Goal: Check status: Check status

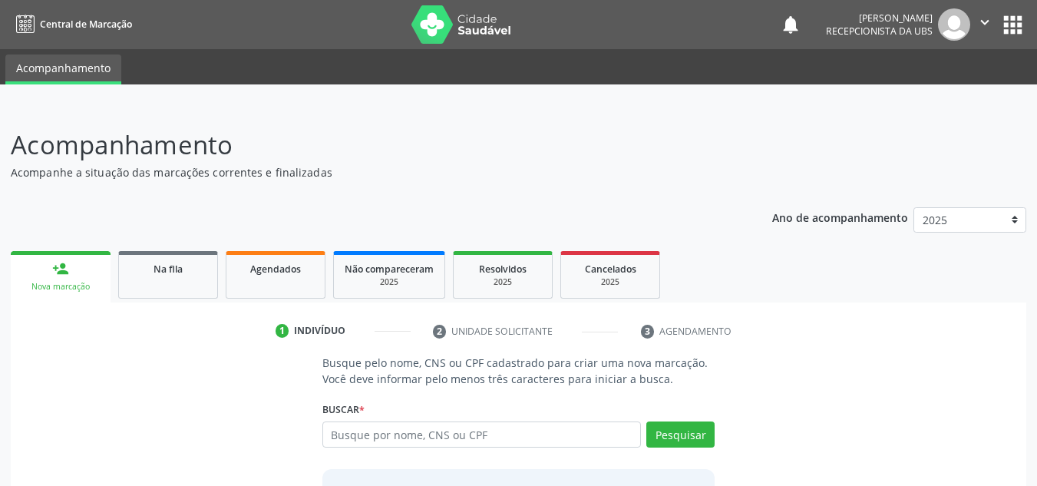
scroll to position [51, 0]
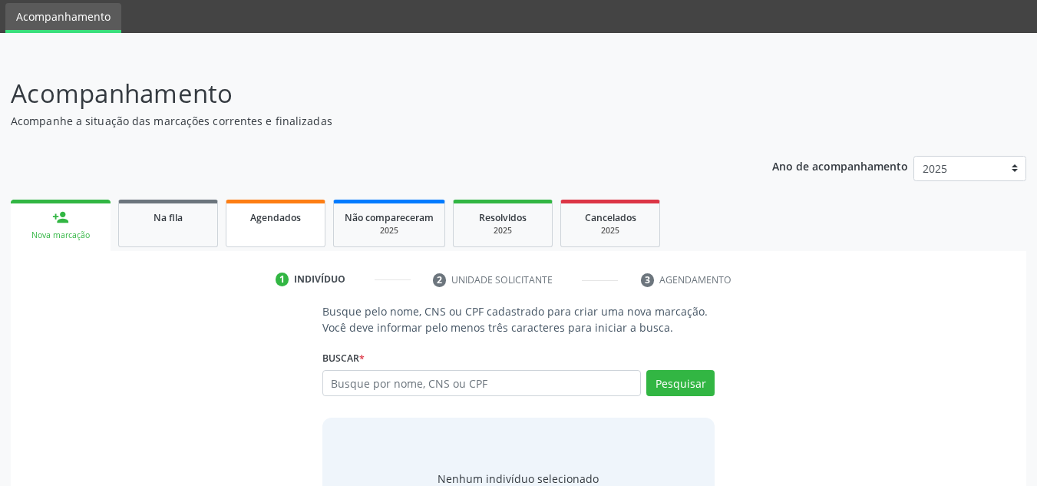
click at [275, 232] on link "Agendados" at bounding box center [276, 223] width 100 height 48
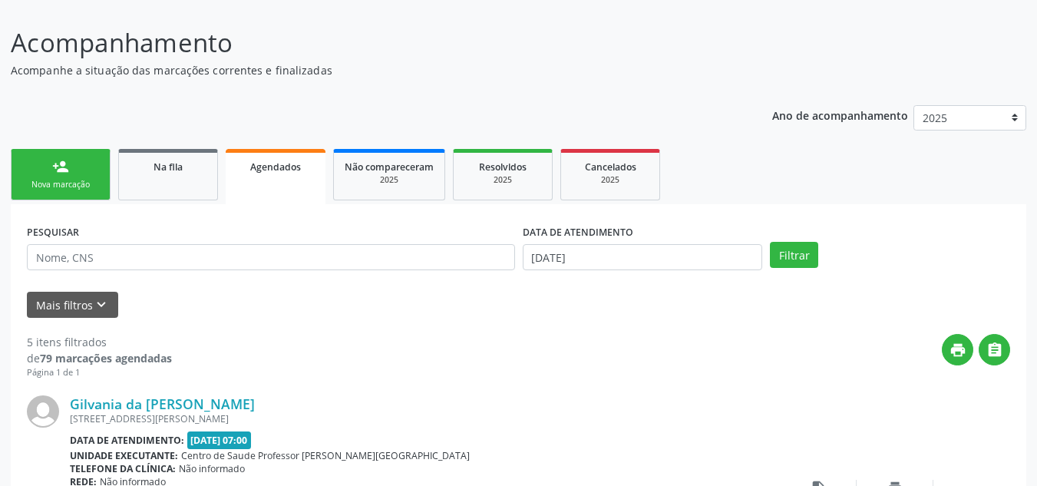
scroll to position [128, 0]
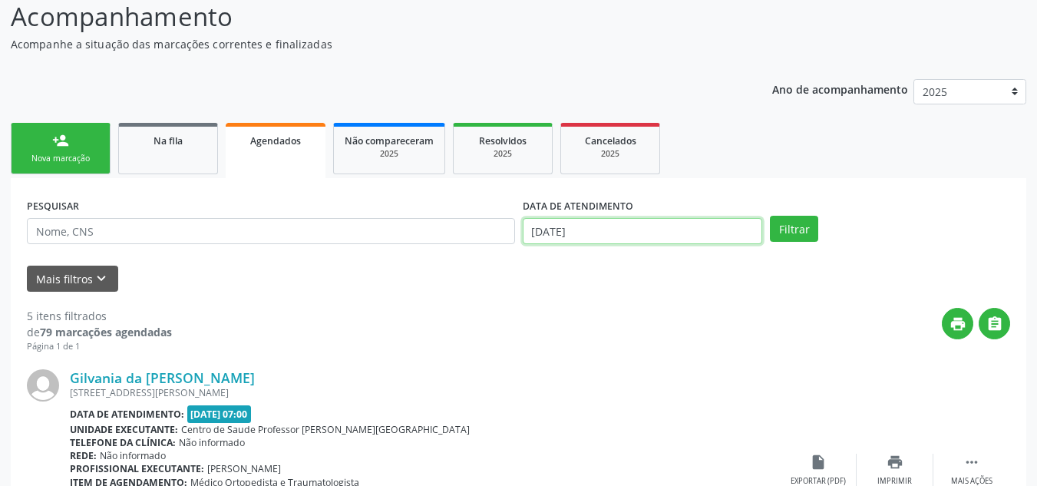
click at [618, 232] on input "15/10/2025" at bounding box center [643, 231] width 240 height 26
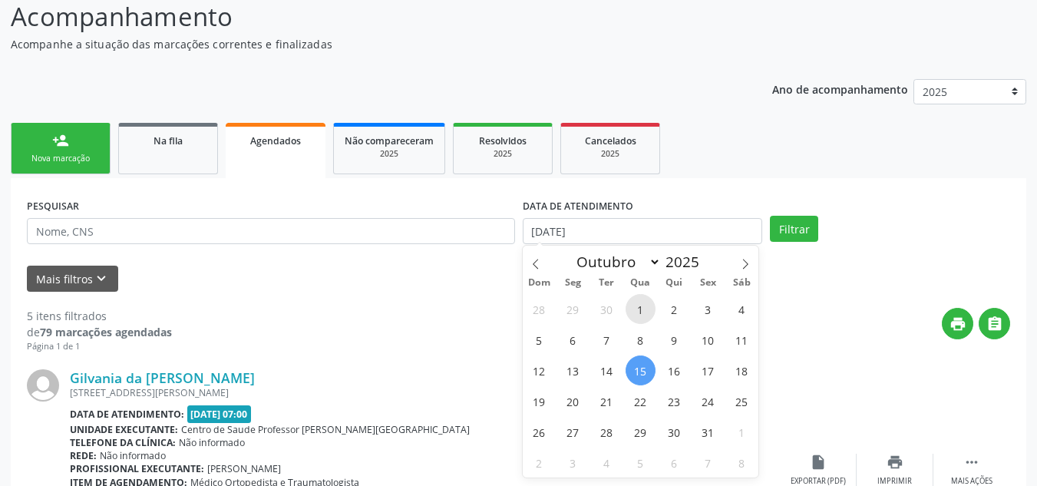
click at [639, 304] on span "1" at bounding box center [640, 309] width 30 height 30
type input "01/10/2025"
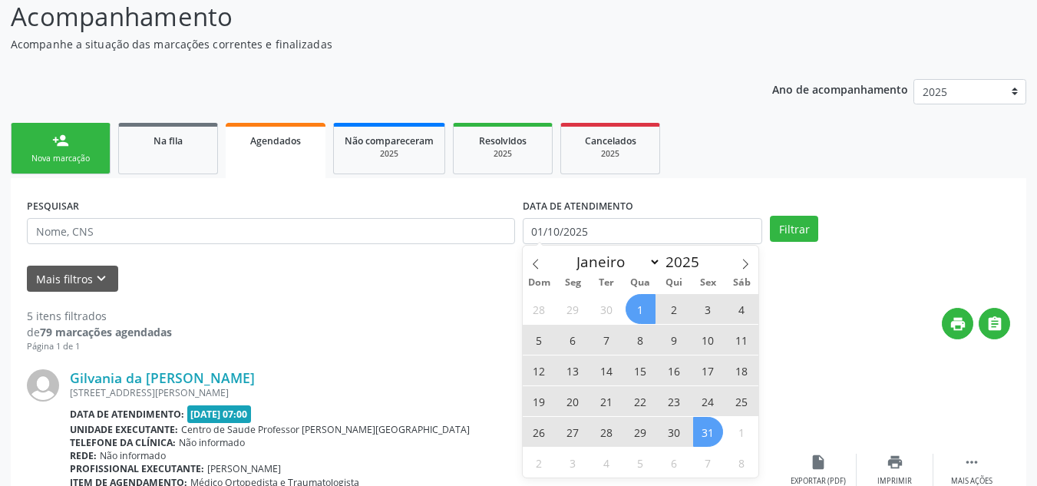
click at [707, 437] on span "31" at bounding box center [708, 432] width 30 height 30
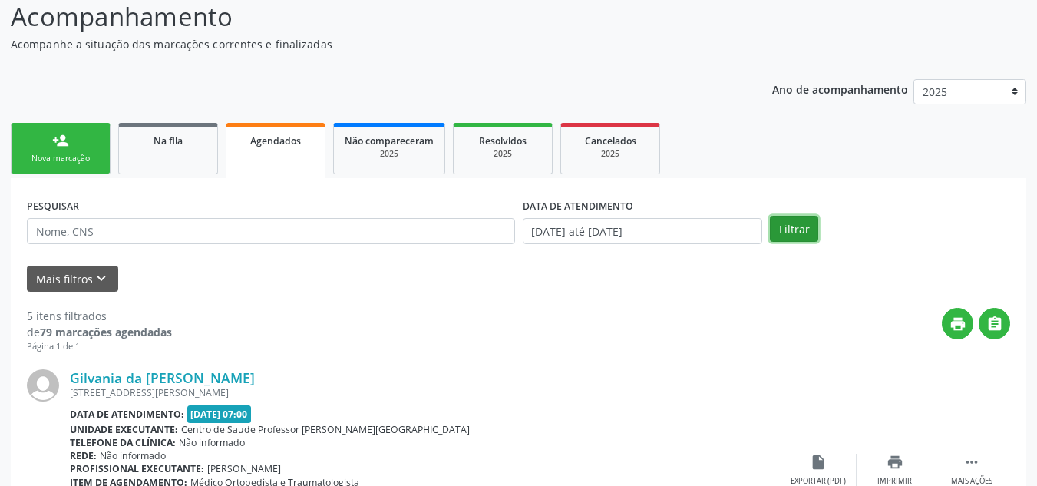
click at [787, 222] on button "Filtrar" at bounding box center [794, 229] width 48 height 26
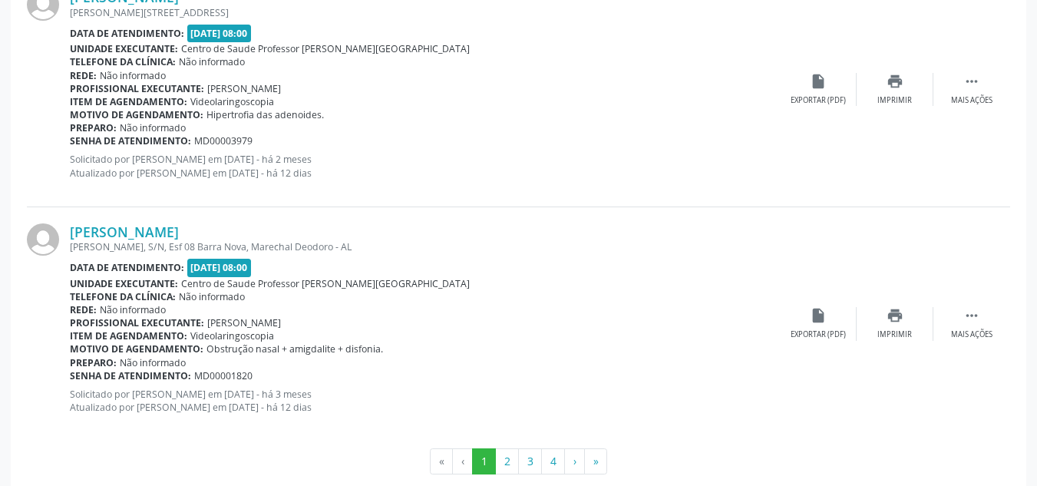
scroll to position [3581, 0]
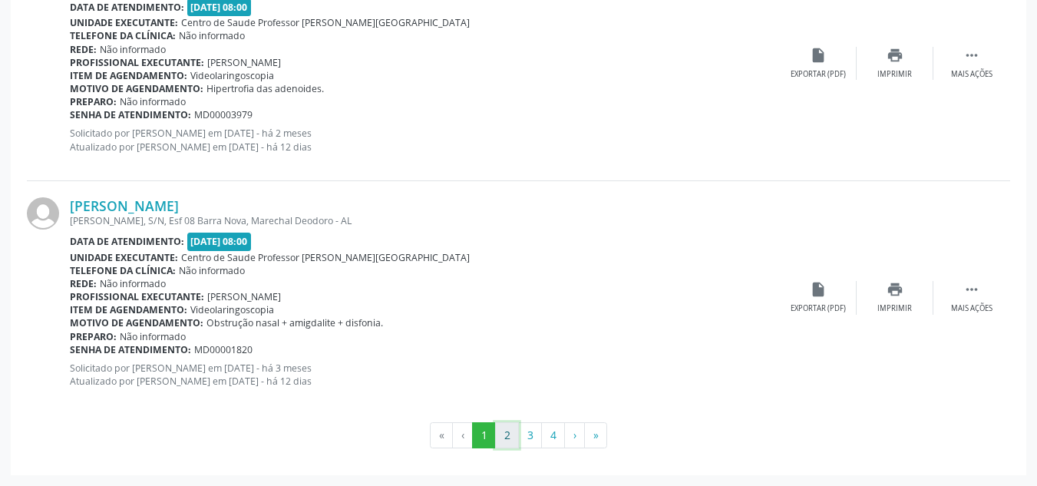
click at [503, 431] on button "2" at bounding box center [507, 435] width 24 height 26
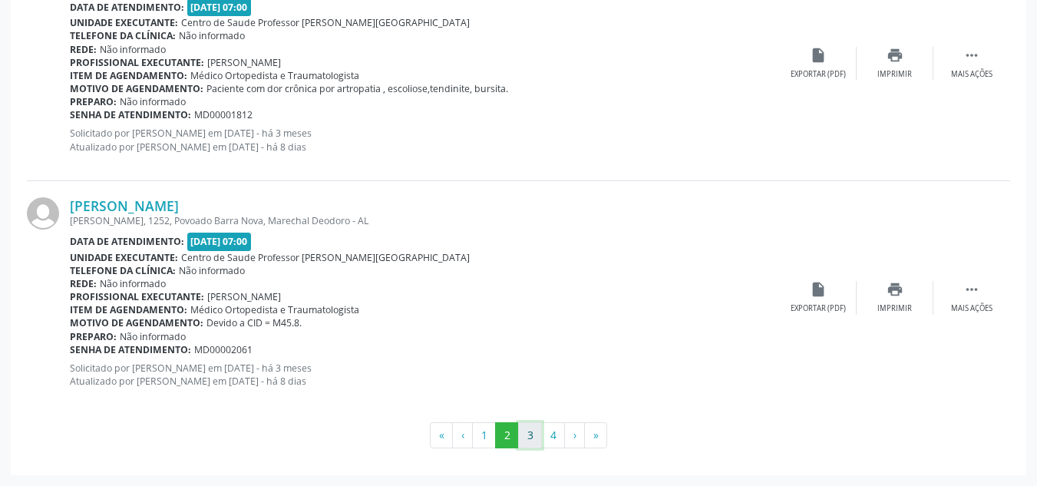
click at [530, 437] on button "3" at bounding box center [530, 435] width 24 height 26
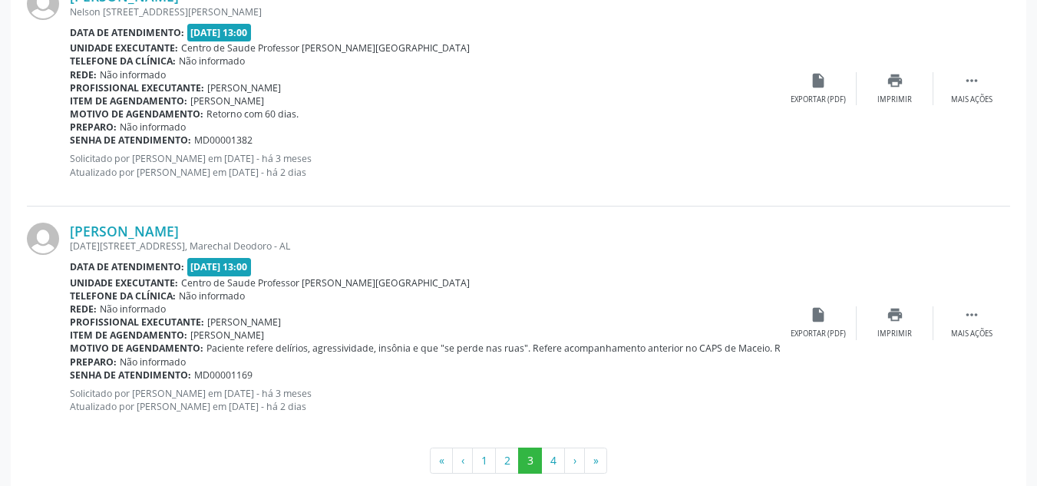
scroll to position [3613, 0]
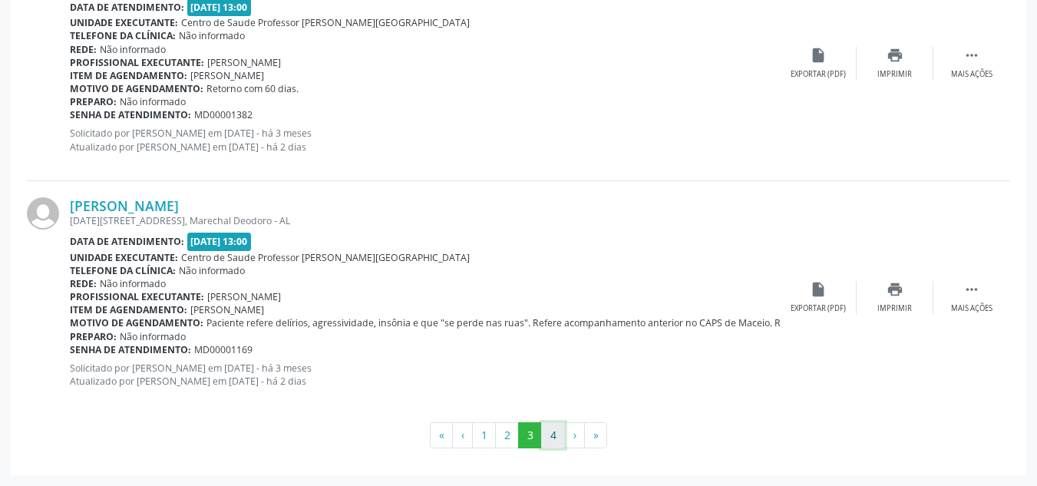
click at [549, 436] on button "4" at bounding box center [553, 435] width 24 height 26
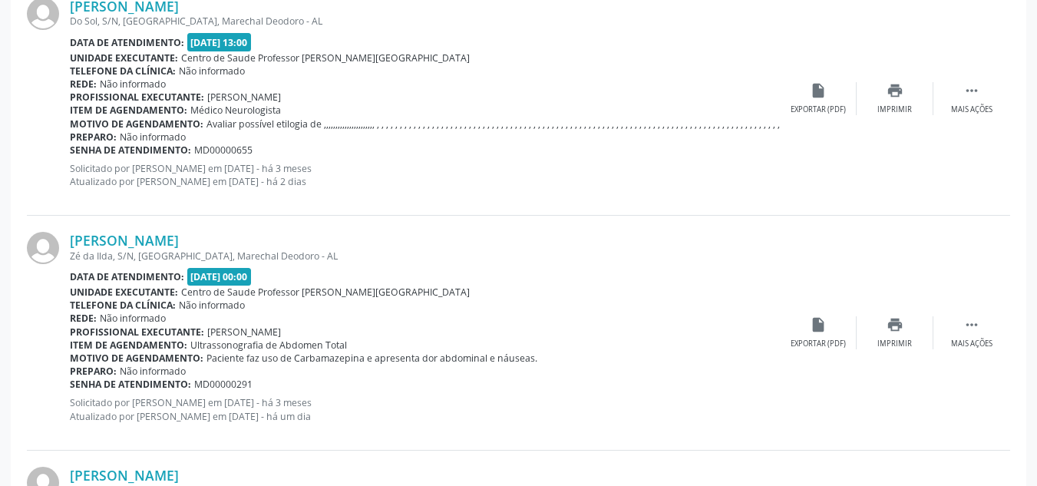
scroll to position [943, 0]
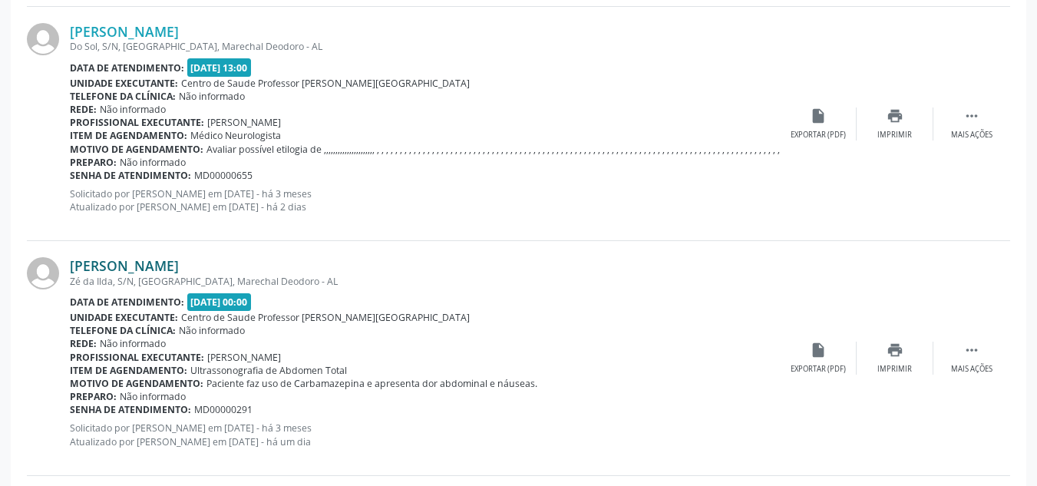
click at [172, 268] on link "Laura Vitoria Pereira de Araujo" at bounding box center [124, 265] width 109 height 17
click at [167, 269] on link "Laura Vitoria Pereira de Araujo" at bounding box center [124, 265] width 109 height 17
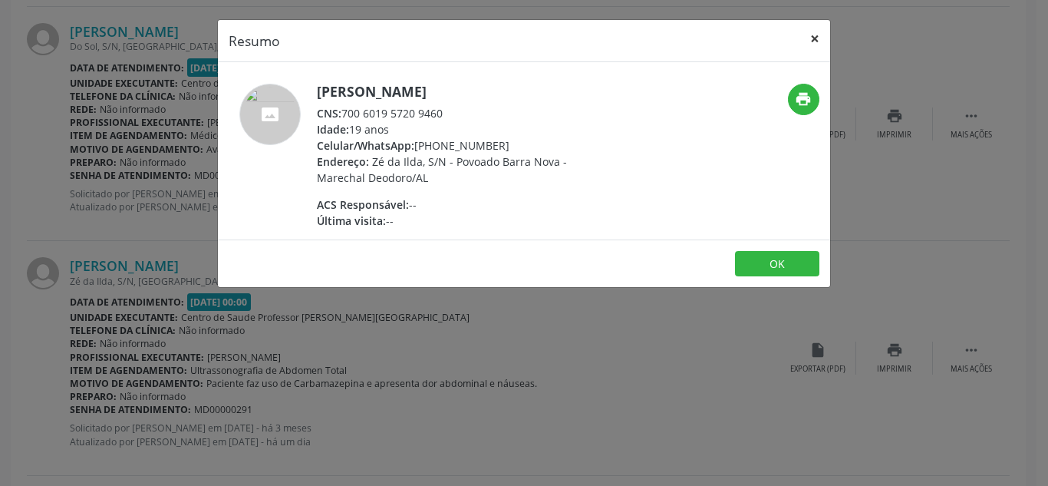
click at [816, 41] on button "×" at bounding box center [815, 39] width 31 height 38
click at [816, 41] on div "Margarida Alves Bizetto Do Sol, S/N, Povoado Barra Nova, Marechal Deodoro - AL …" at bounding box center [518, 124] width 983 height 234
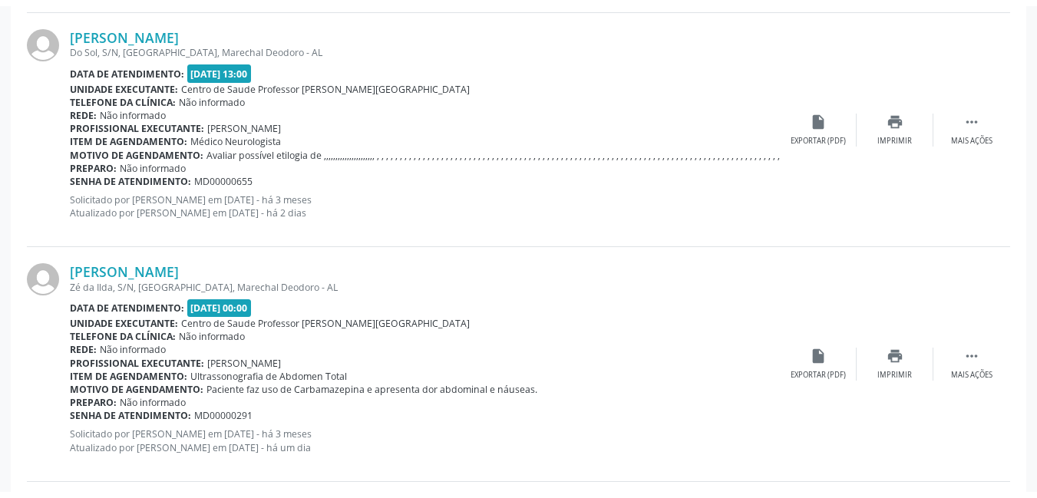
scroll to position [968, 0]
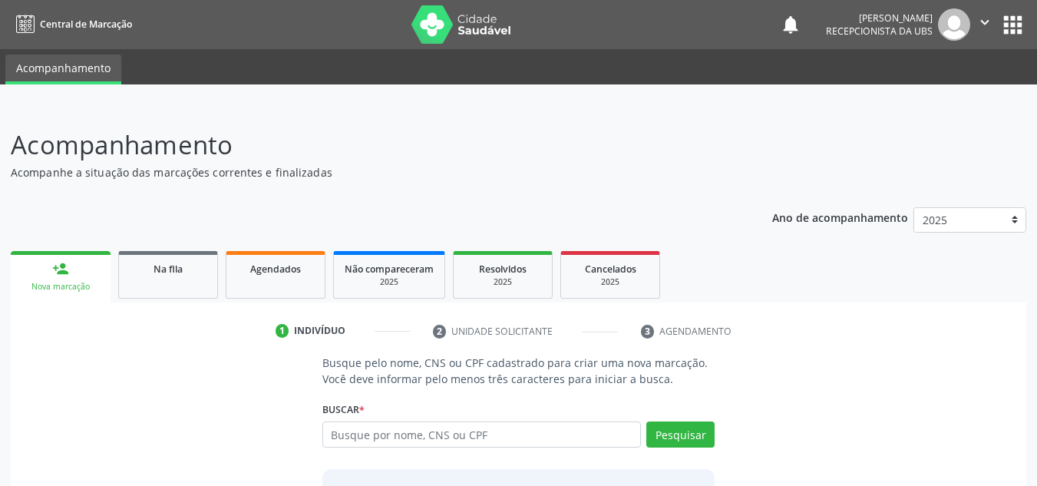
scroll to position [51, 0]
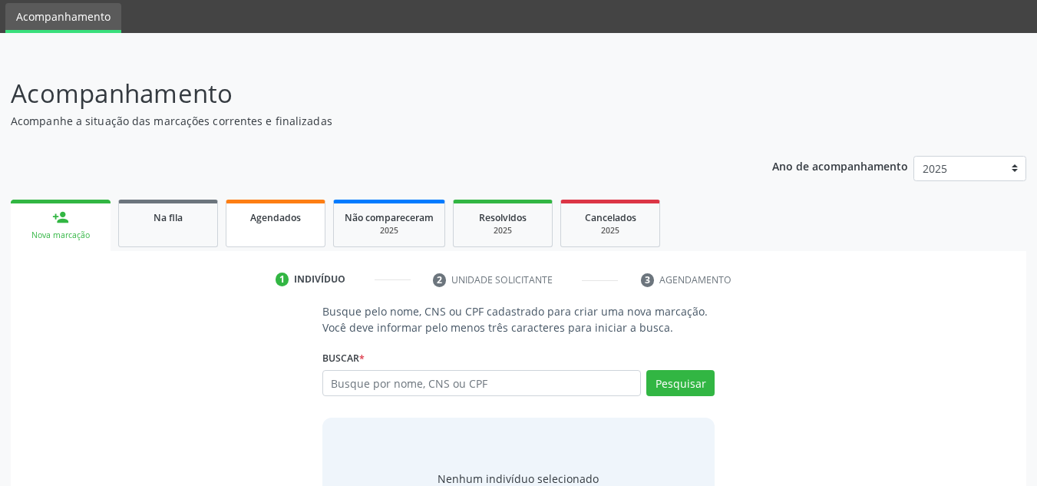
click at [290, 234] on link "Agendados" at bounding box center [276, 223] width 100 height 48
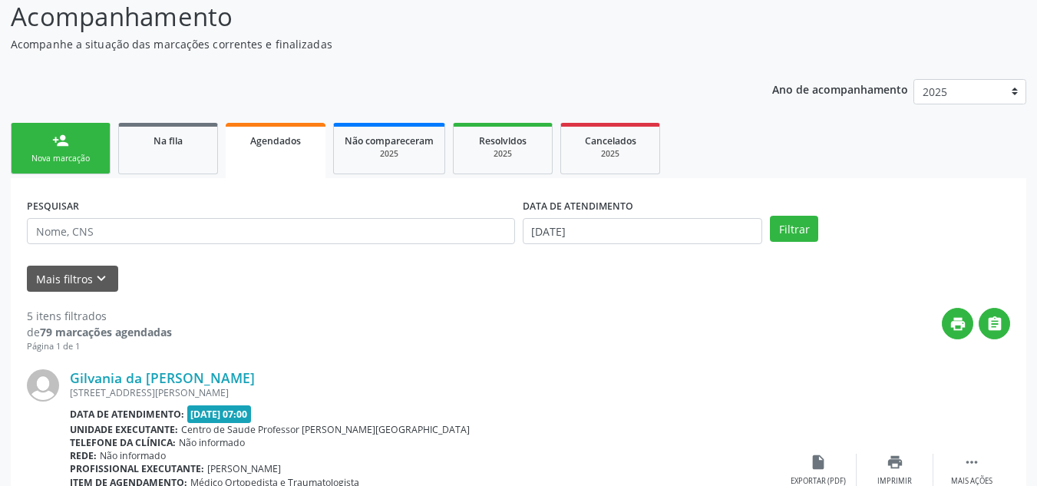
scroll to position [153, 0]
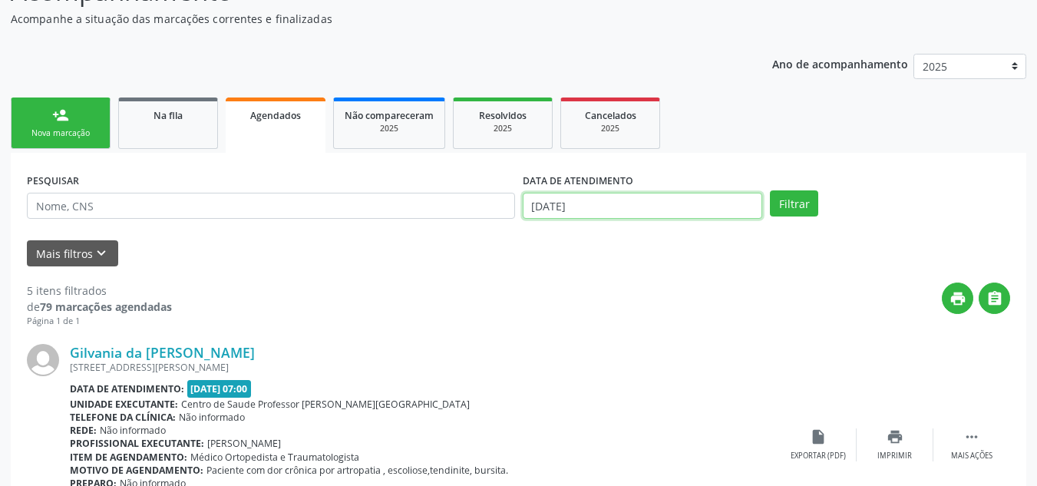
click at [717, 202] on input "15/10/2025" at bounding box center [643, 206] width 240 height 26
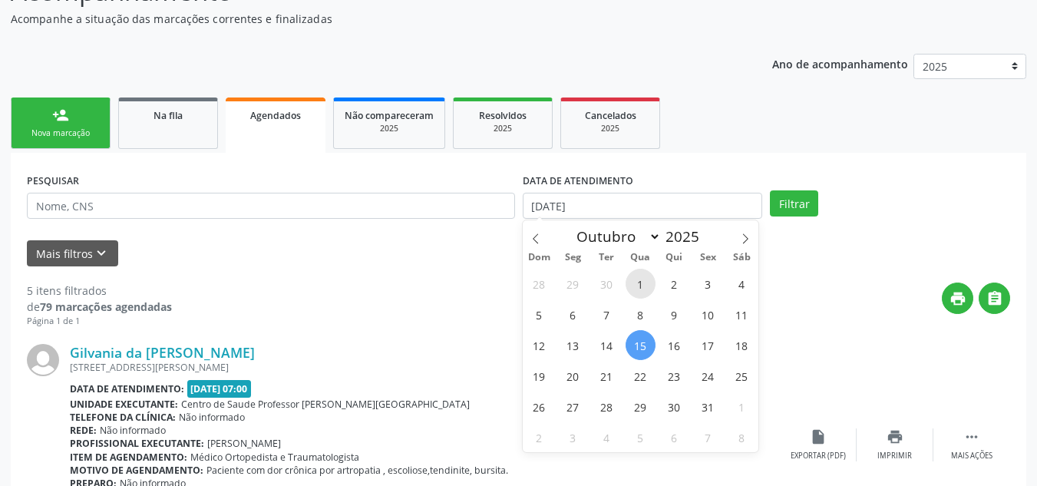
click at [634, 284] on span "1" at bounding box center [640, 284] width 30 height 30
type input "01/10/2025"
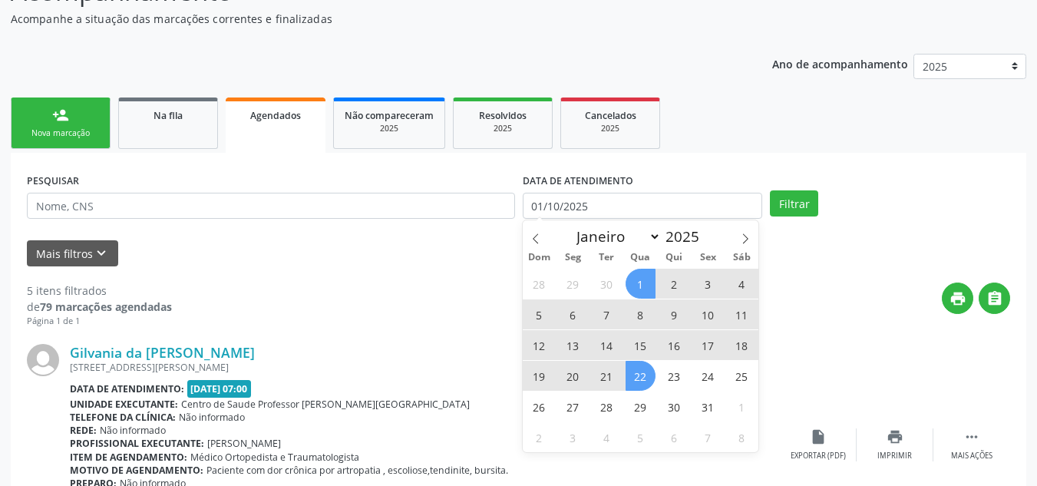
scroll to position [179, 0]
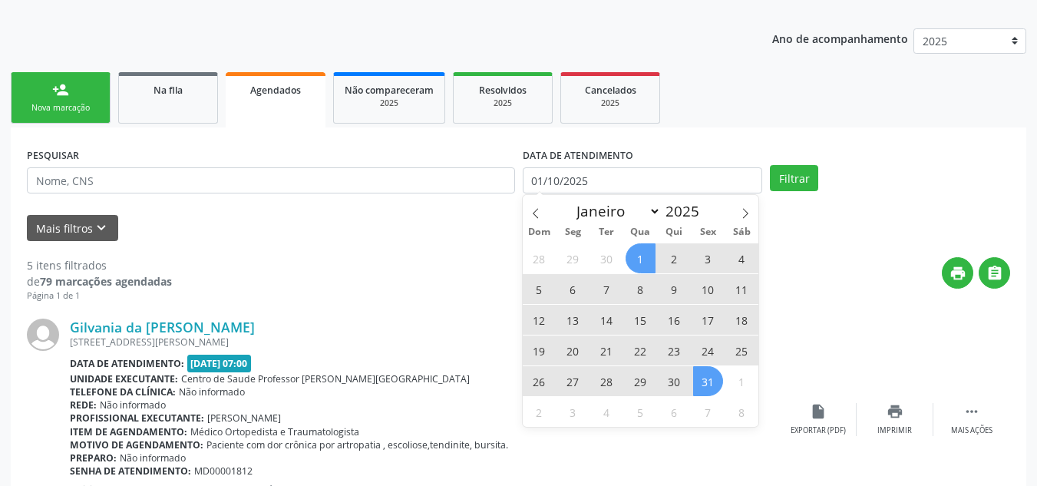
click at [709, 380] on span "31" at bounding box center [708, 381] width 30 height 30
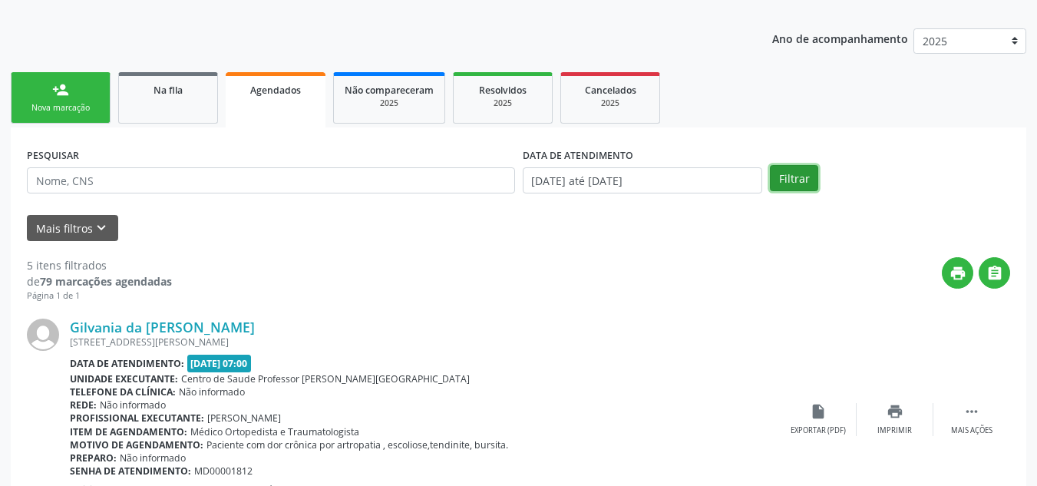
click at [788, 180] on button "Filtrar" at bounding box center [794, 178] width 48 height 26
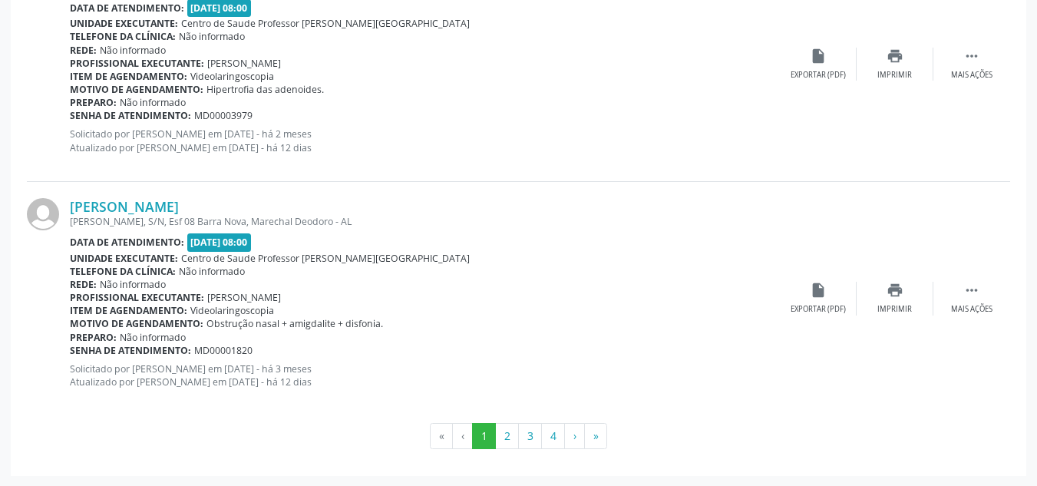
scroll to position [3581, 0]
click at [551, 437] on button "4" at bounding box center [553, 435] width 24 height 26
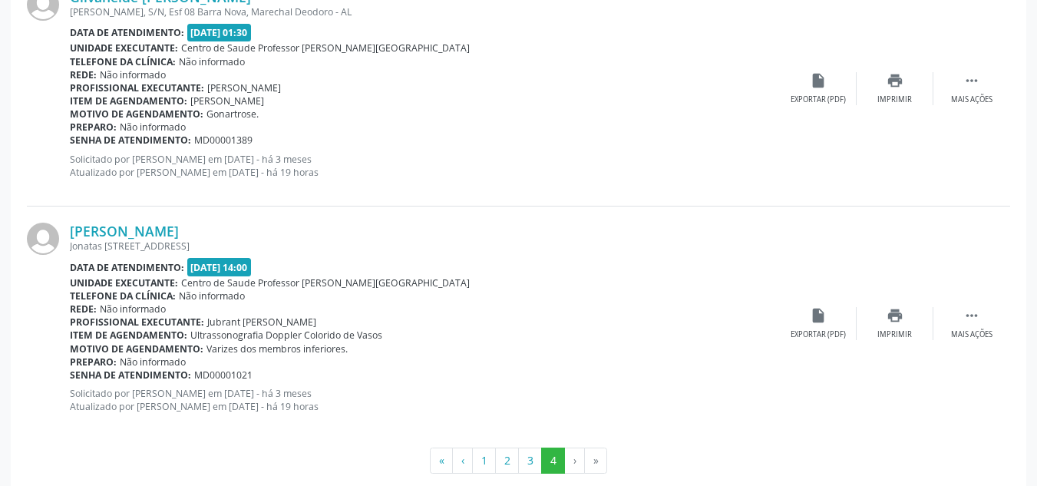
scroll to position [1940, 0]
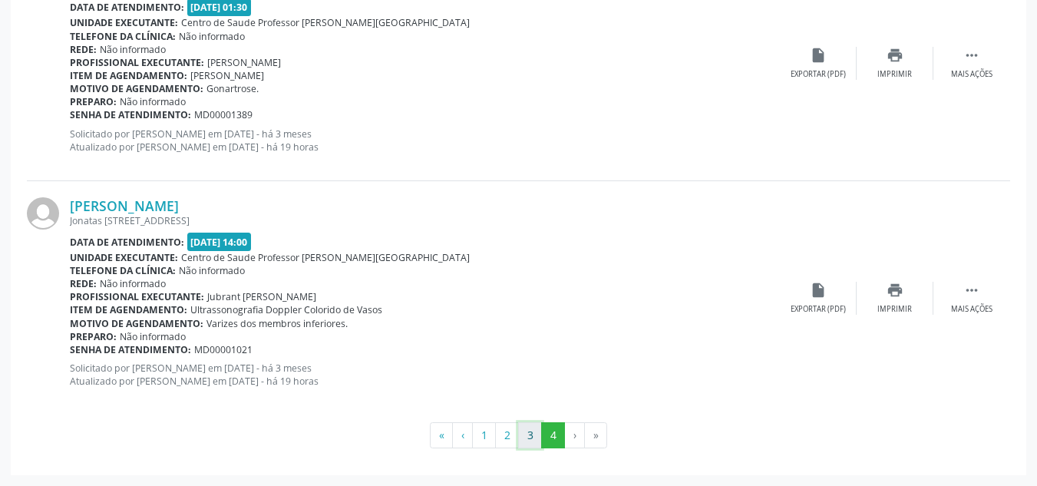
click at [527, 432] on button "3" at bounding box center [530, 435] width 24 height 26
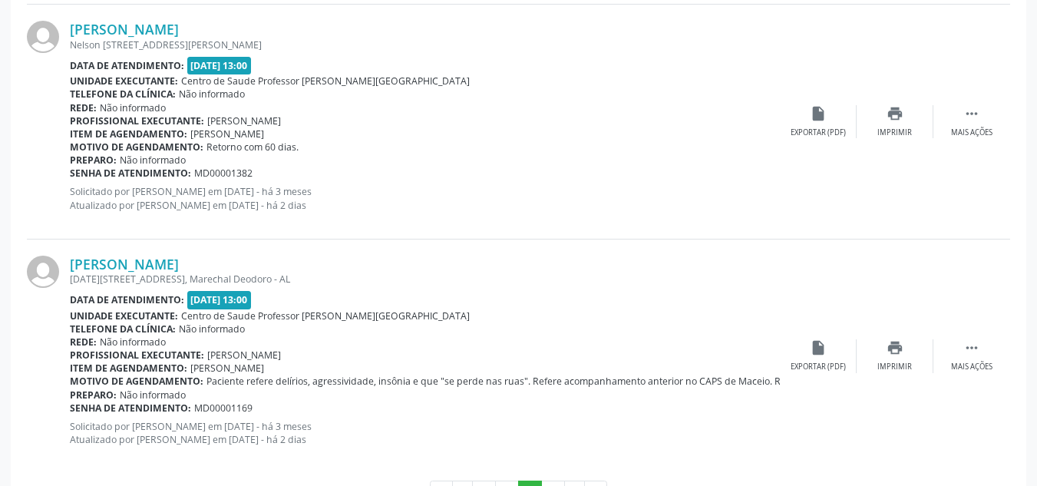
scroll to position [3613, 0]
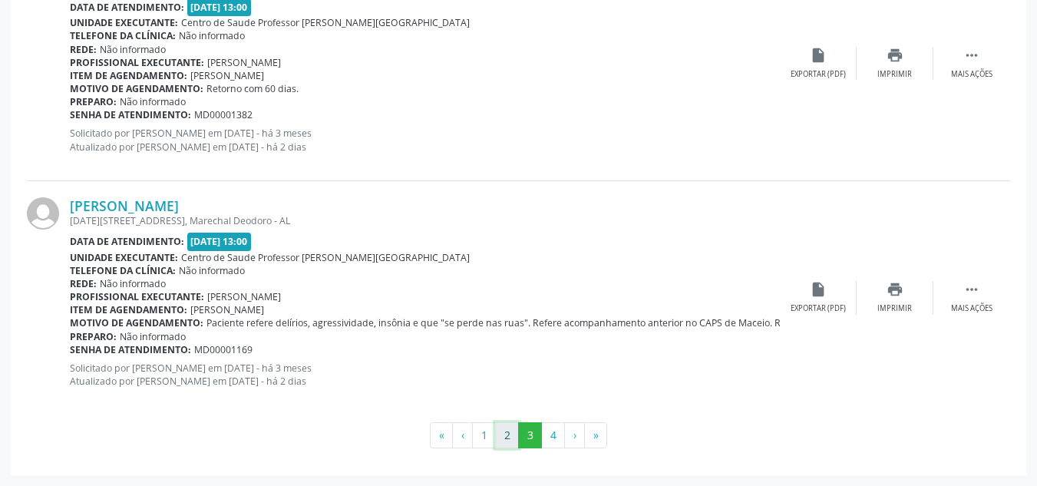
click at [502, 434] on button "2" at bounding box center [507, 435] width 24 height 26
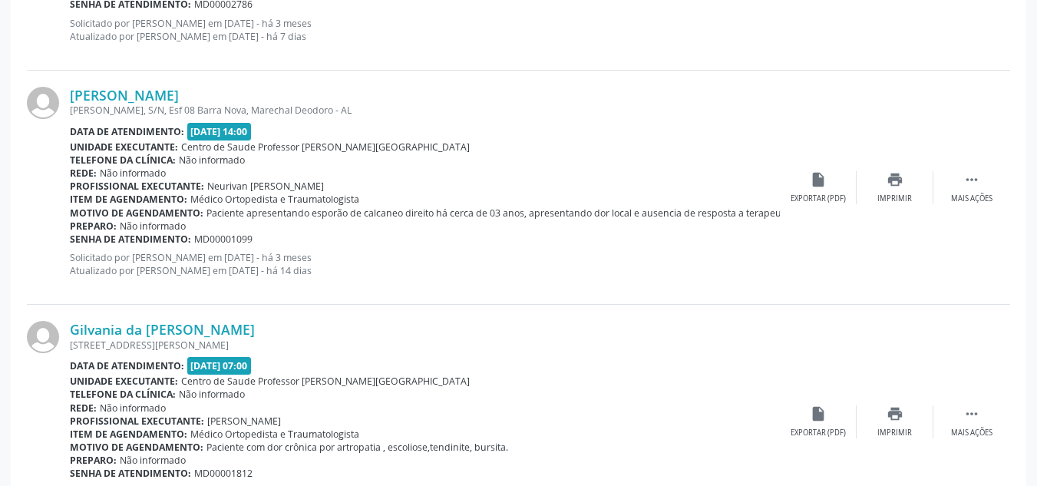
scroll to position [3197, 0]
